Goal: Find specific page/section: Find specific page/section

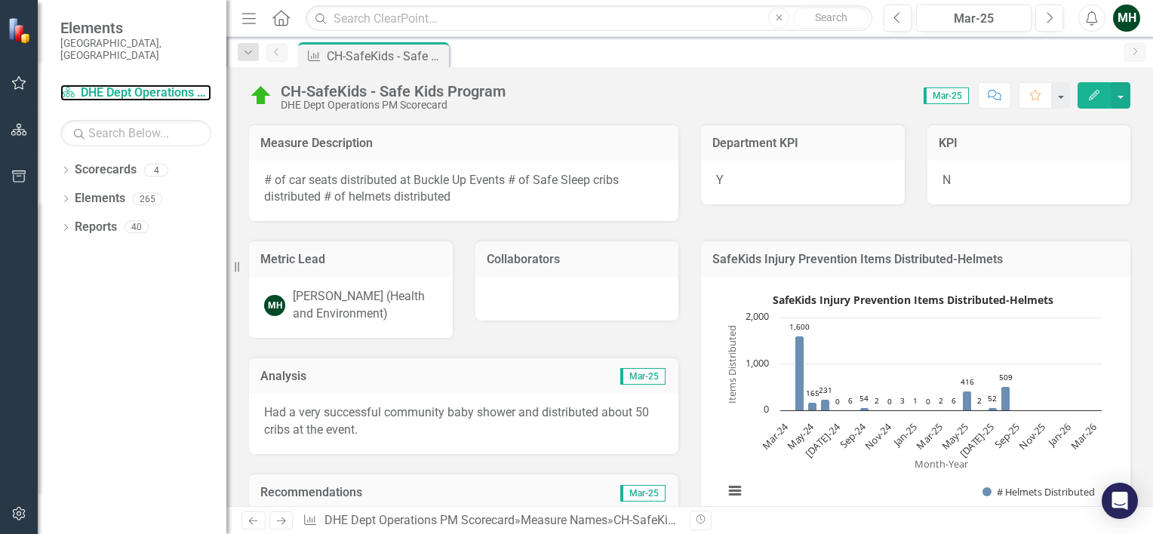
click at [143, 85] on link "Scorecard DHE Dept Operations PM Scorecard" at bounding box center [135, 93] width 151 height 17
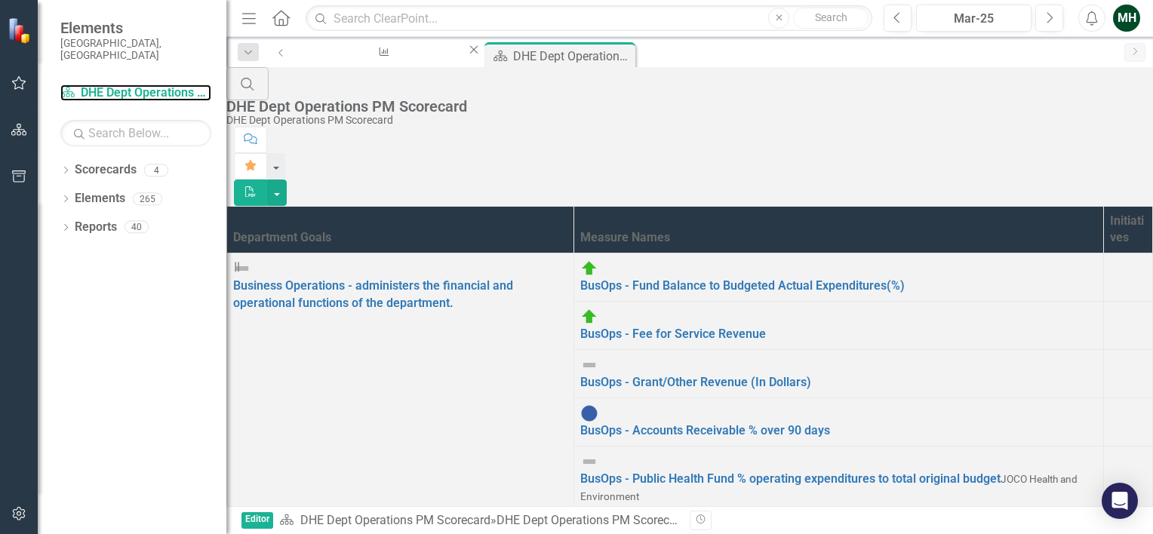
scroll to position [115, 0]
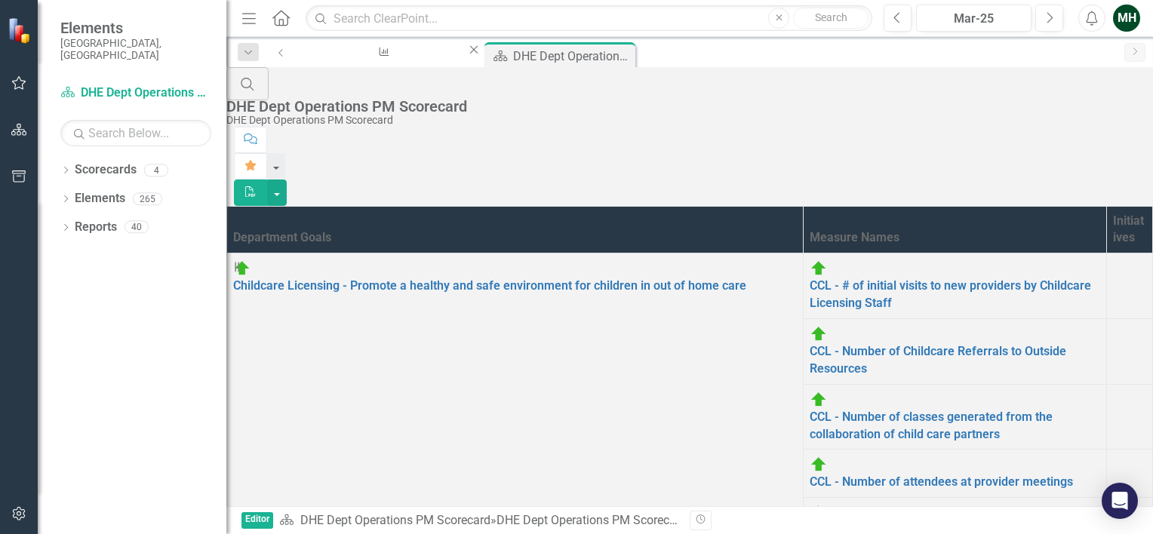
scroll to position [475, 0]
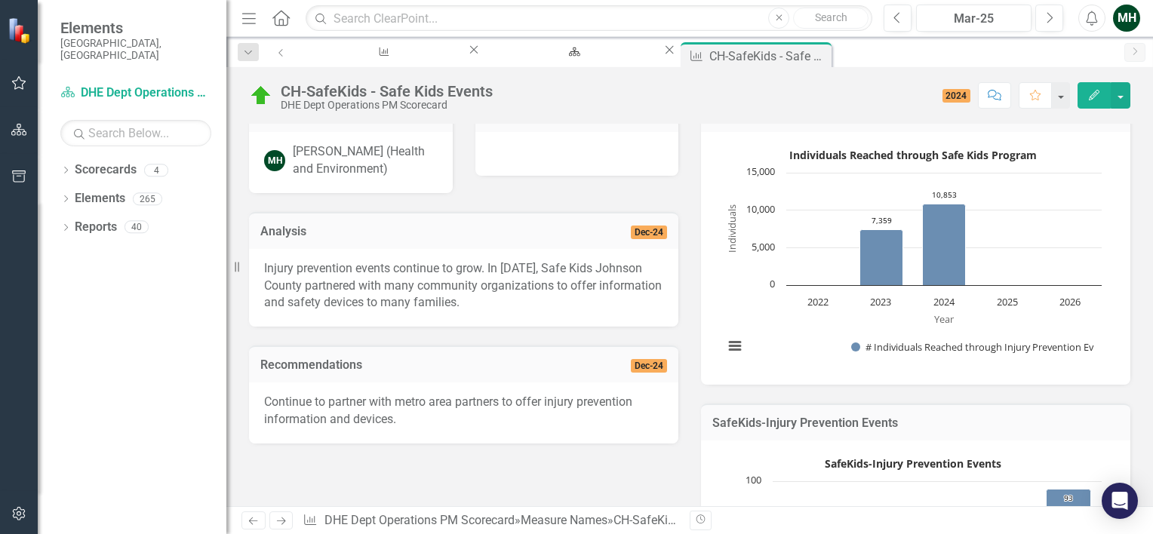
scroll to position [198, 0]
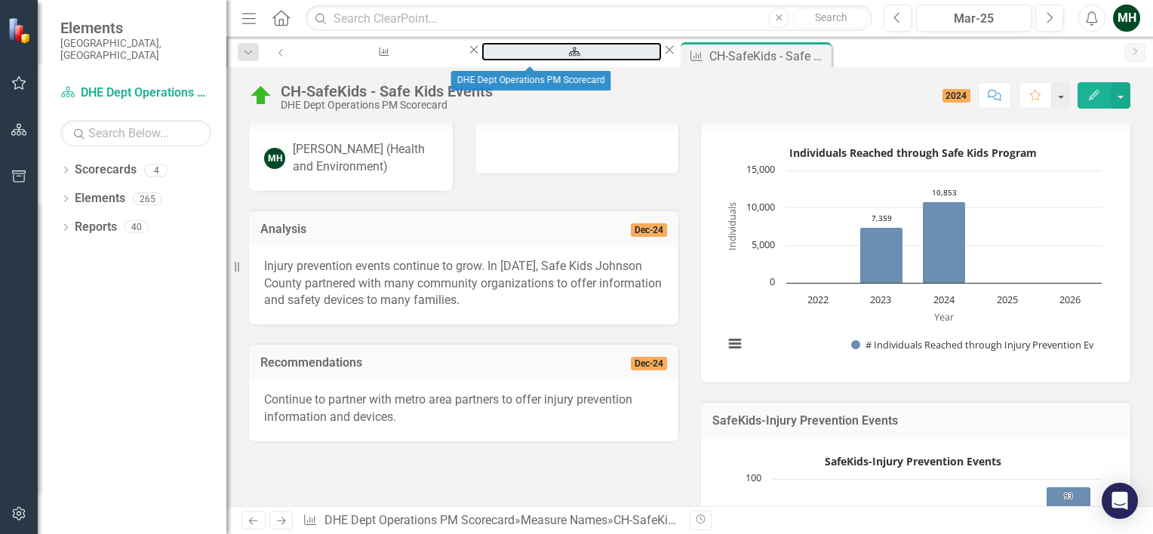
click at [499, 57] on div "DHE Dept Operations PM Scorecard" at bounding box center [571, 66] width 153 height 19
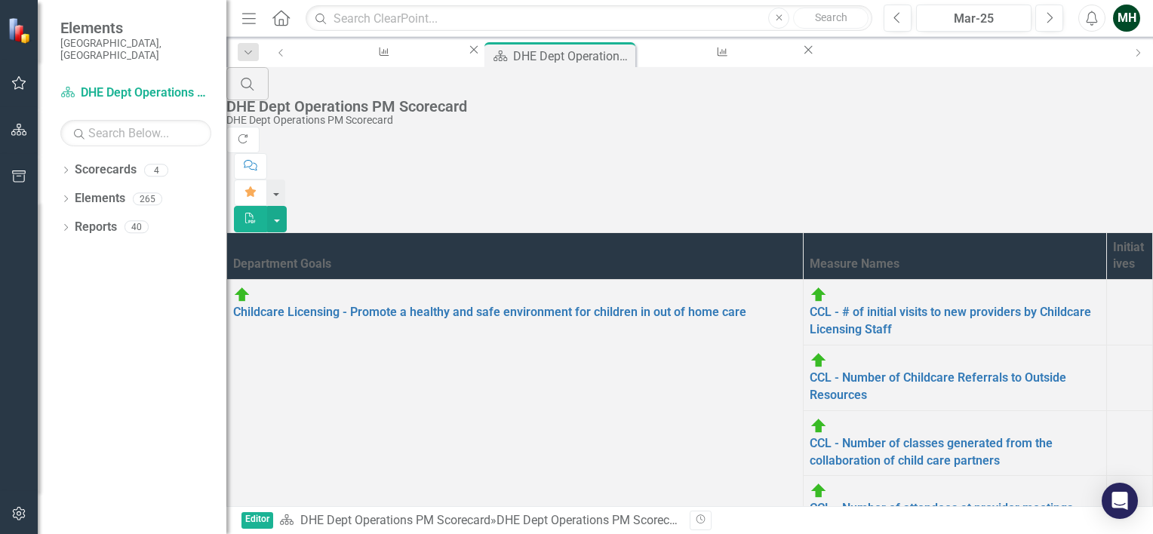
scroll to position [492, 0]
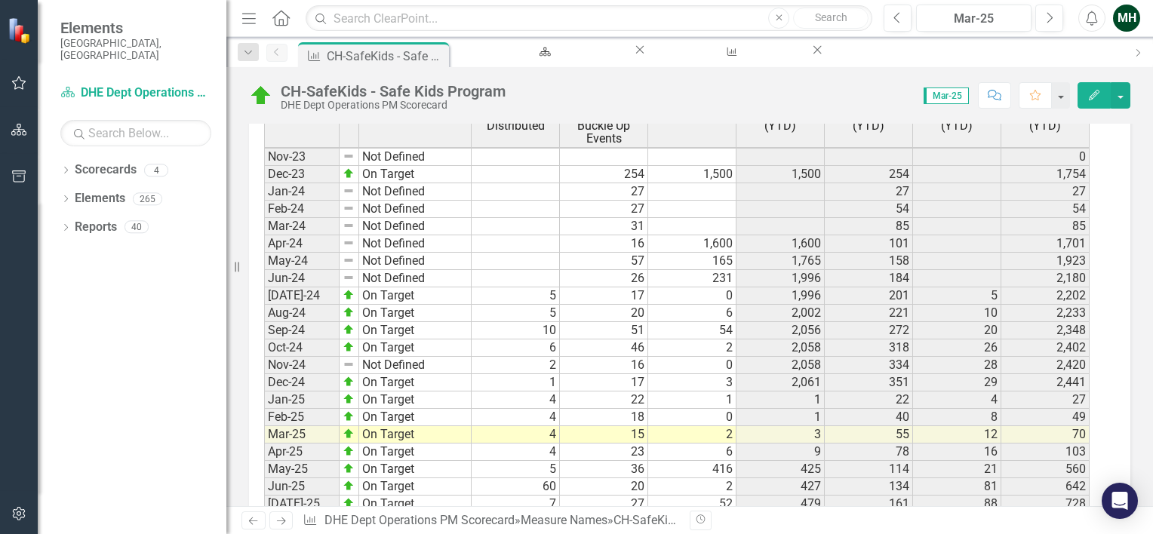
click at [1114, 211] on div "Period Status # Safe Sleep Crib Distributed # Car Seats Distributed at Buckle U…" at bounding box center [689, 333] width 881 height 508
click at [1103, 273] on div "Period Status # Safe Sleep Crib Distributed # Car Seats Distributed at Buckle U…" at bounding box center [684, 328] width 840 height 475
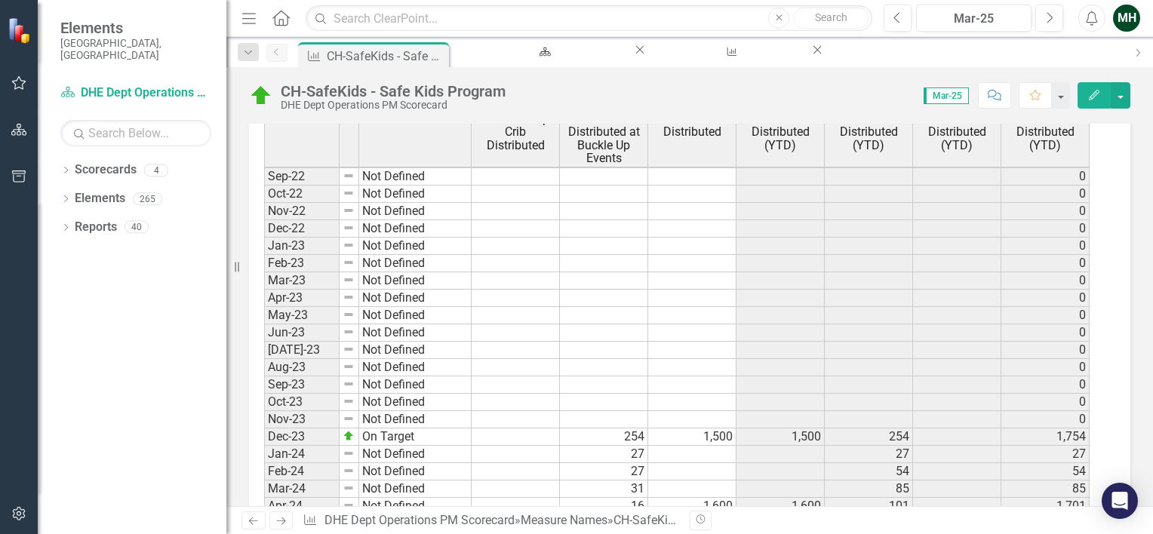
scroll to position [1594, 0]
drag, startPoint x: 733, startPoint y: 355, endPoint x: 726, endPoint y: 511, distance: 156.3
click at [726, 511] on div "Menu Home Search Close Search Previous Mar-25 Next Alerts MH User Edit Profile …" at bounding box center [689, 267] width 927 height 534
click at [726, 511] on div "Revision History" at bounding box center [1138, 521] width 896 height 20
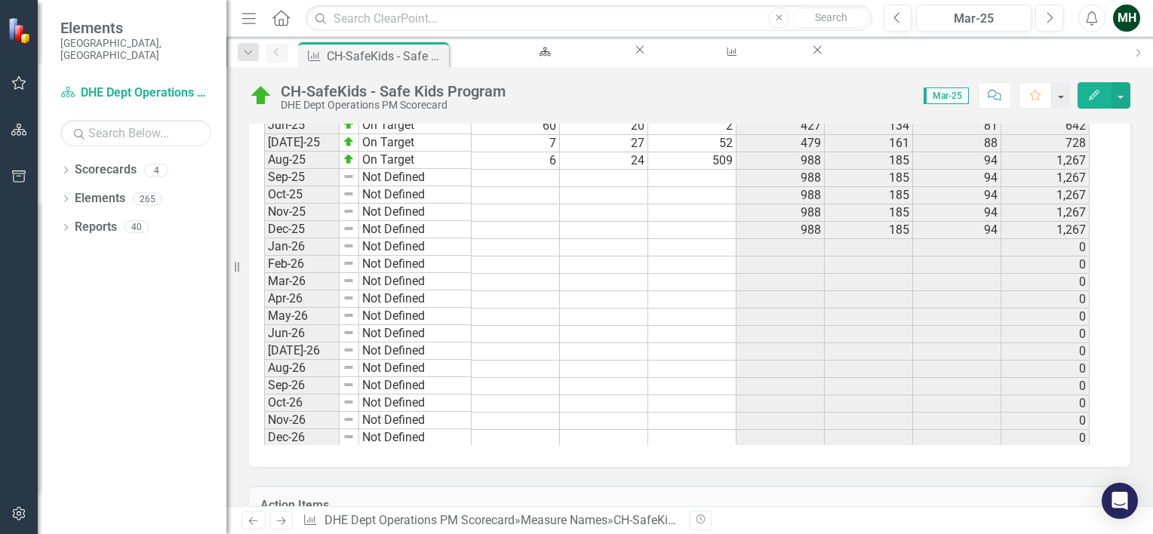
scroll to position [2080, 0]
